Goal: Task Accomplishment & Management: Complete application form

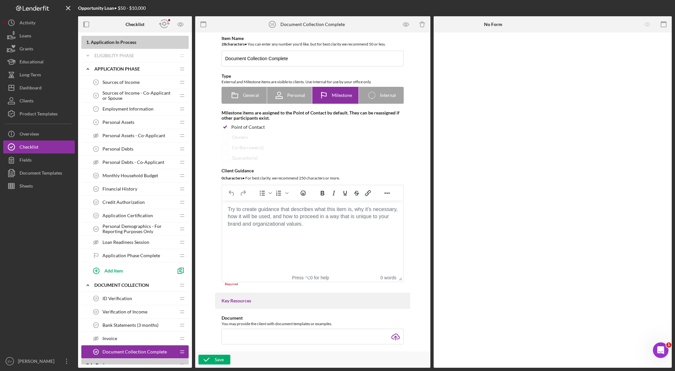
click at [119, 178] on div "Monthly Household Budget 10 Monthly Household Budget" at bounding box center [132, 175] width 86 height 13
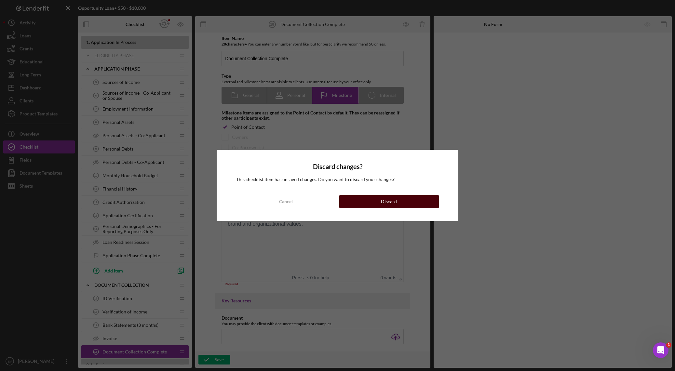
click at [403, 203] on button "Discard" at bounding box center [389, 201] width 100 height 13
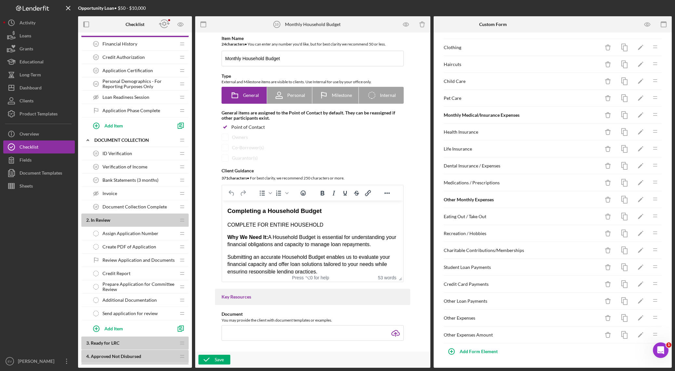
scroll to position [186, 0]
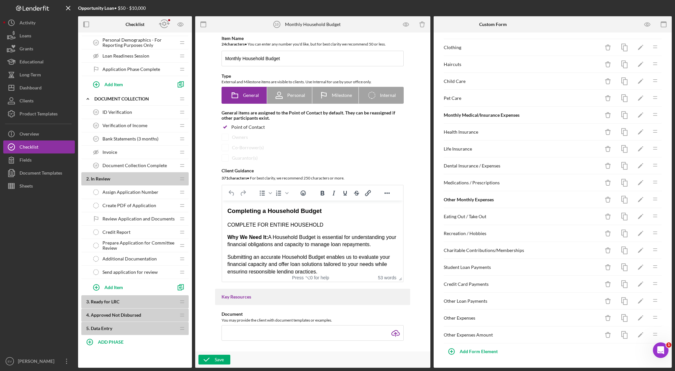
click at [137, 221] on span "Review Application and Documents" at bounding box center [139, 218] width 72 height 5
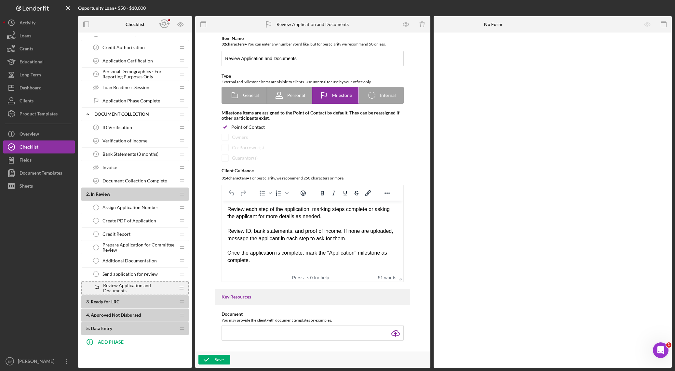
scroll to position [186, 0]
